Goal: Task Accomplishment & Management: Use online tool/utility

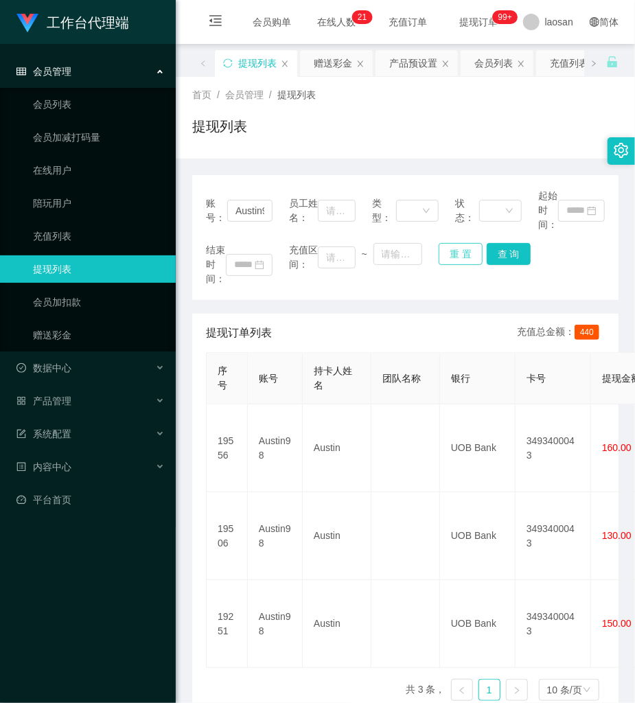
click at [465, 258] on button "重 置" at bounding box center [461, 254] width 44 height 22
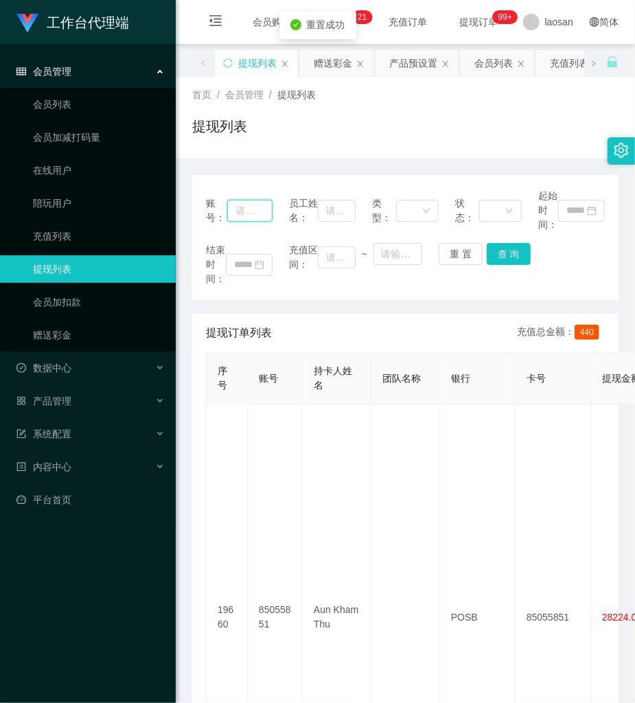
drag, startPoint x: 264, startPoint y: 212, endPoint x: 255, endPoint y: 221, distance: 12.6
click at [264, 212] on input "text" at bounding box center [249, 211] width 45 height 22
click at [74, 328] on link "赠送彩金" at bounding box center [99, 334] width 132 height 27
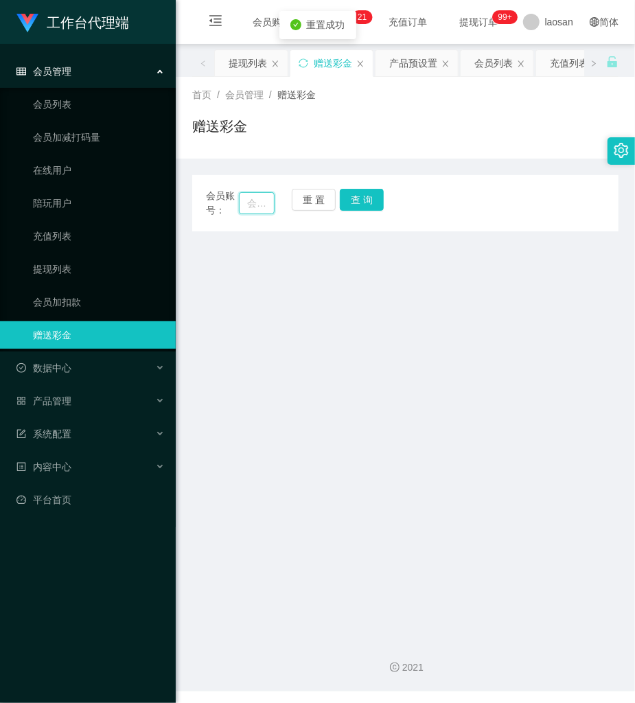
drag, startPoint x: 258, startPoint y: 200, endPoint x: 280, endPoint y: 198, distance: 22.1
click at [258, 200] on input "text" at bounding box center [257, 203] width 36 height 22
paste input "khoo91"
type input "khoo91"
click at [367, 196] on button "查 询" at bounding box center [362, 200] width 44 height 22
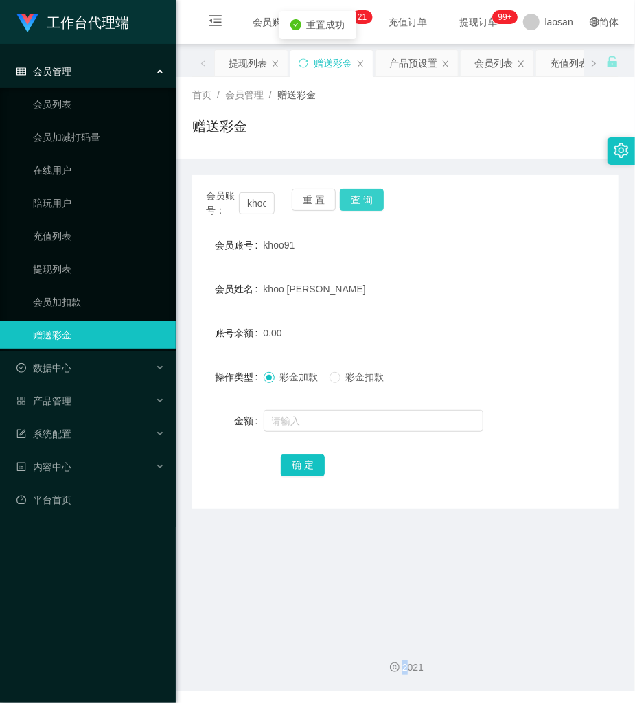
click at [367, 196] on div "会员账号： khoo91 重 置 查 询" at bounding box center [405, 203] width 426 height 29
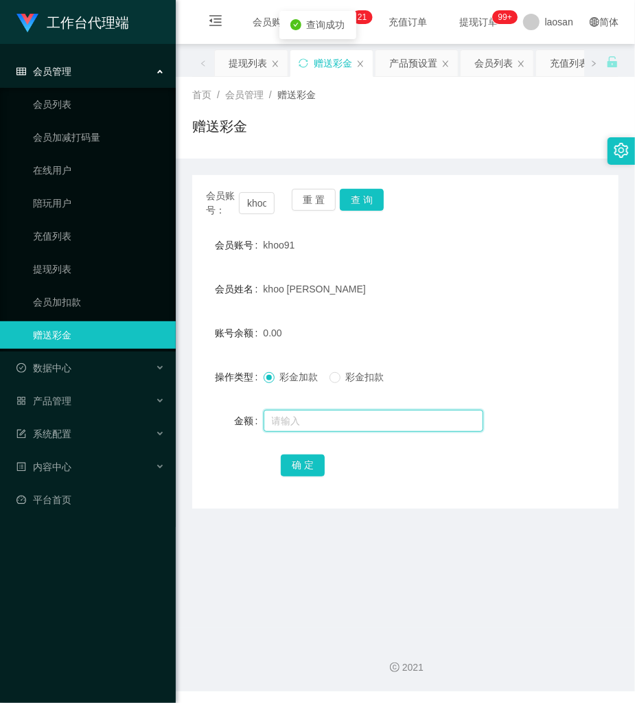
click at [316, 421] on input "text" at bounding box center [374, 421] width 220 height 22
type input "500"
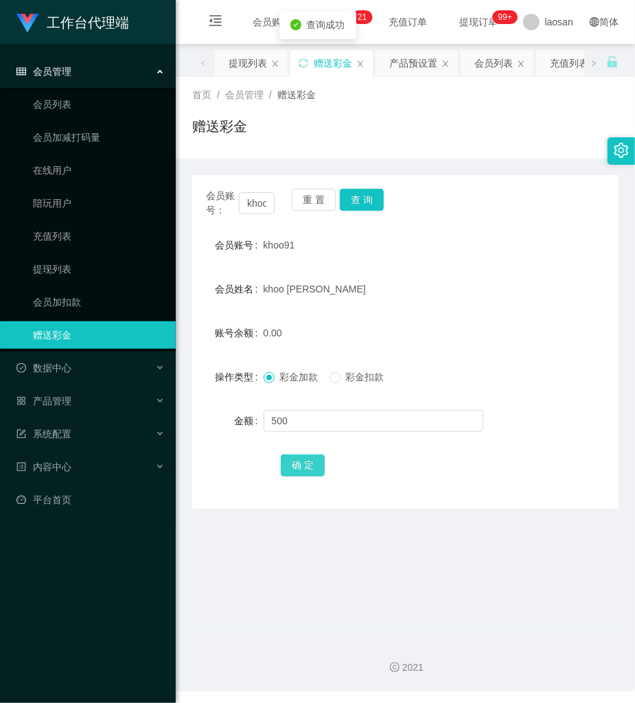
drag, startPoint x: 299, startPoint y: 465, endPoint x: 275, endPoint y: 461, distance: 24.4
click at [299, 465] on button "确 定" at bounding box center [303, 465] width 44 height 22
